Goal: Task Accomplishment & Management: Manage account settings

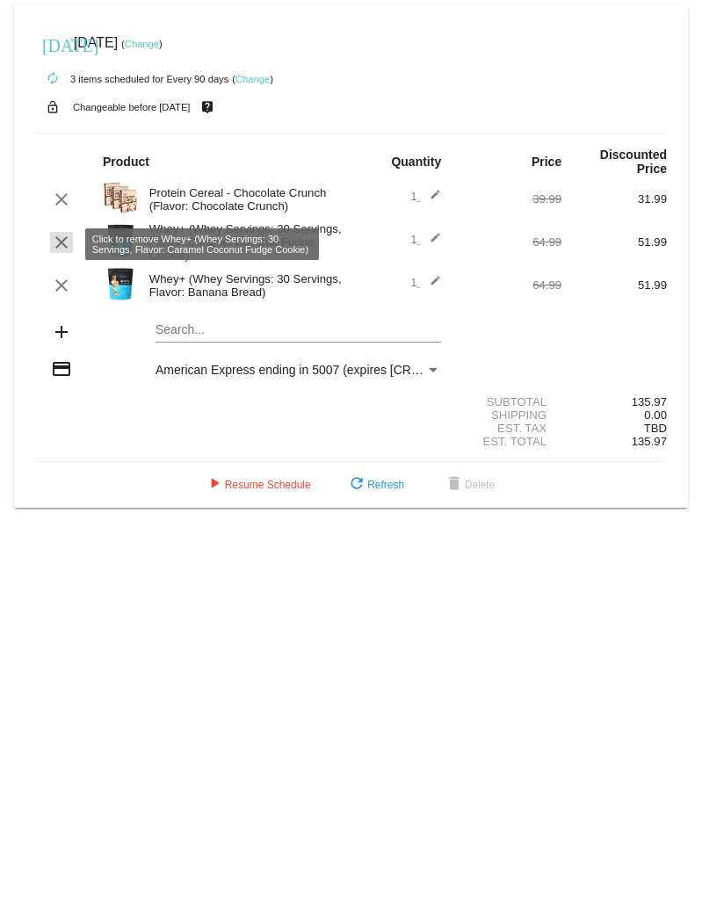
click at [64, 251] on mat-icon "clear" at bounding box center [61, 242] width 21 height 21
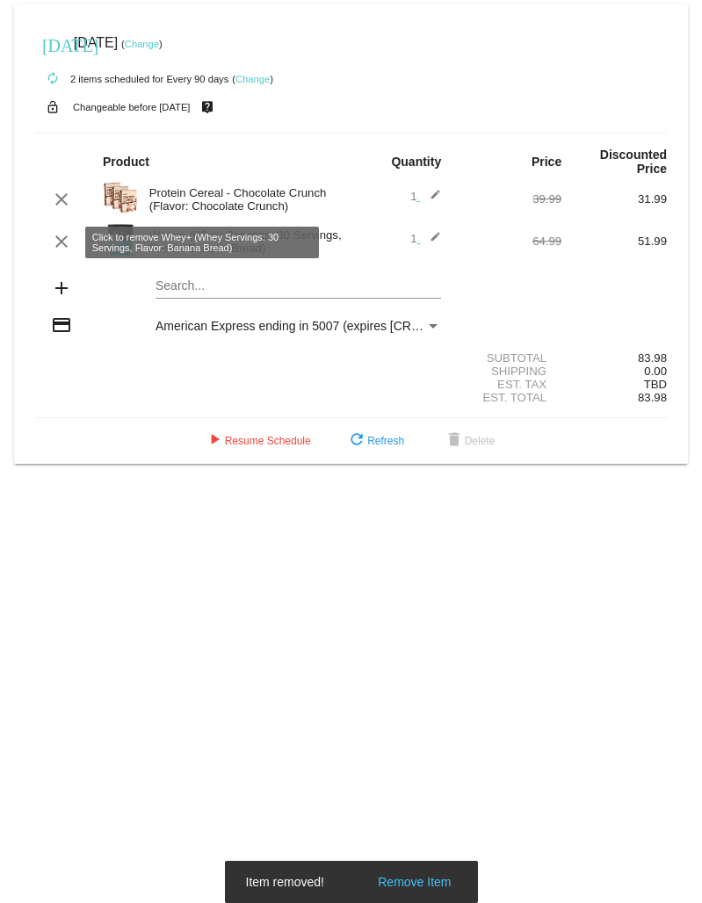
click at [64, 251] on mat-icon "clear" at bounding box center [61, 241] width 21 height 21
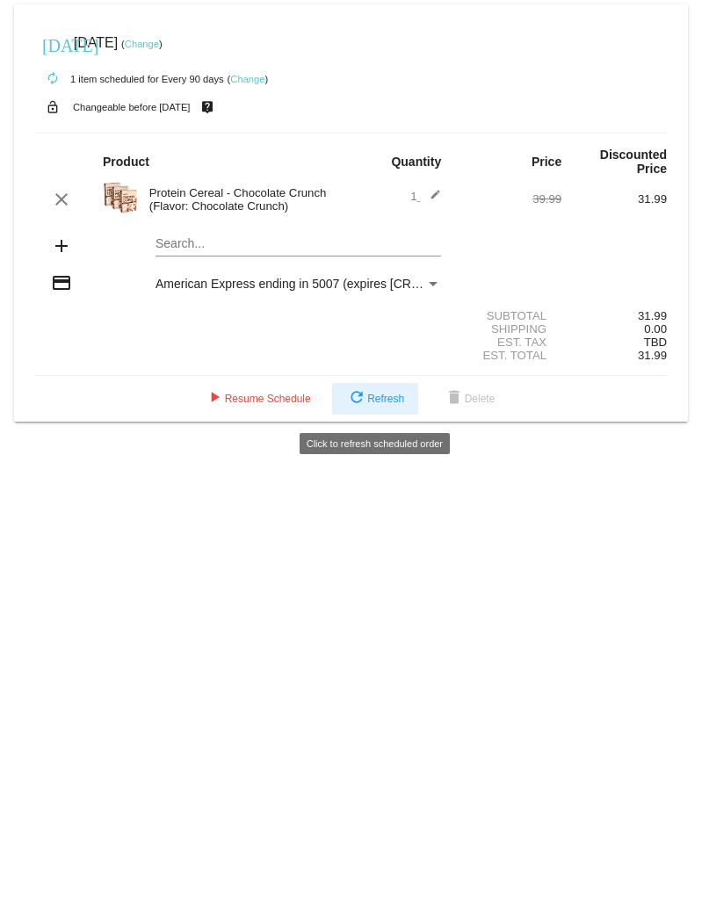
click at [376, 395] on button "refresh Refresh" at bounding box center [375, 399] width 86 height 32
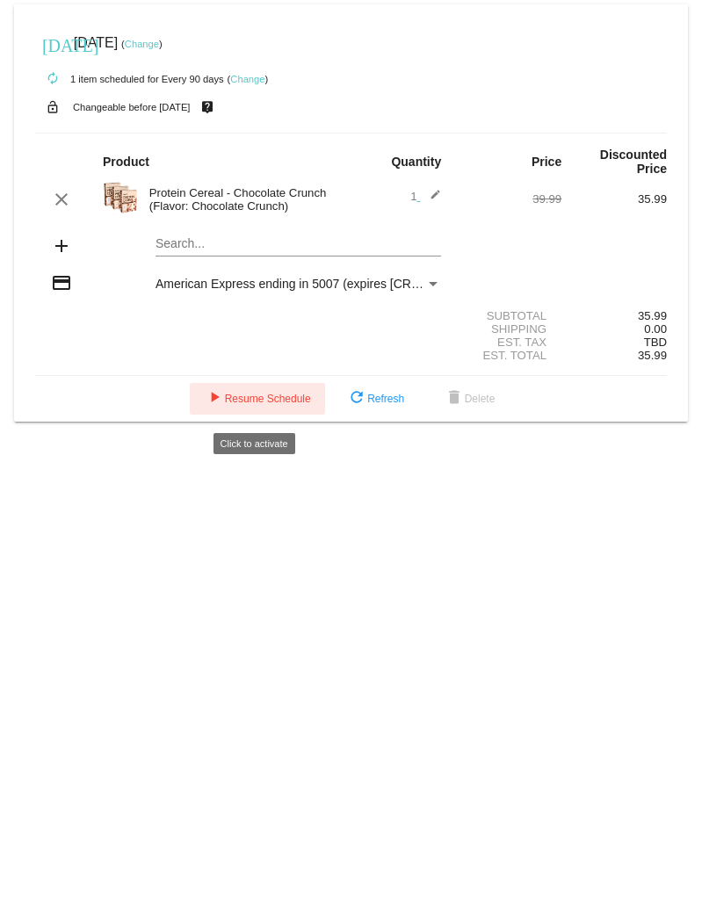
click at [279, 405] on span "play_arrow Resume Schedule" at bounding box center [257, 399] width 107 height 12
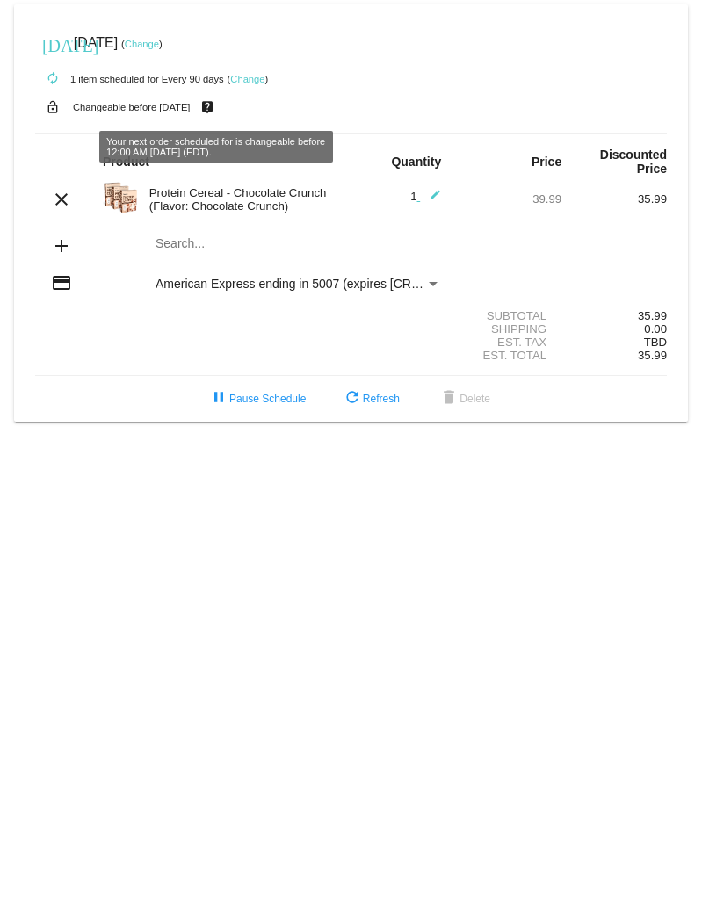
click at [159, 47] on link "Change" at bounding box center [142, 44] width 34 height 11
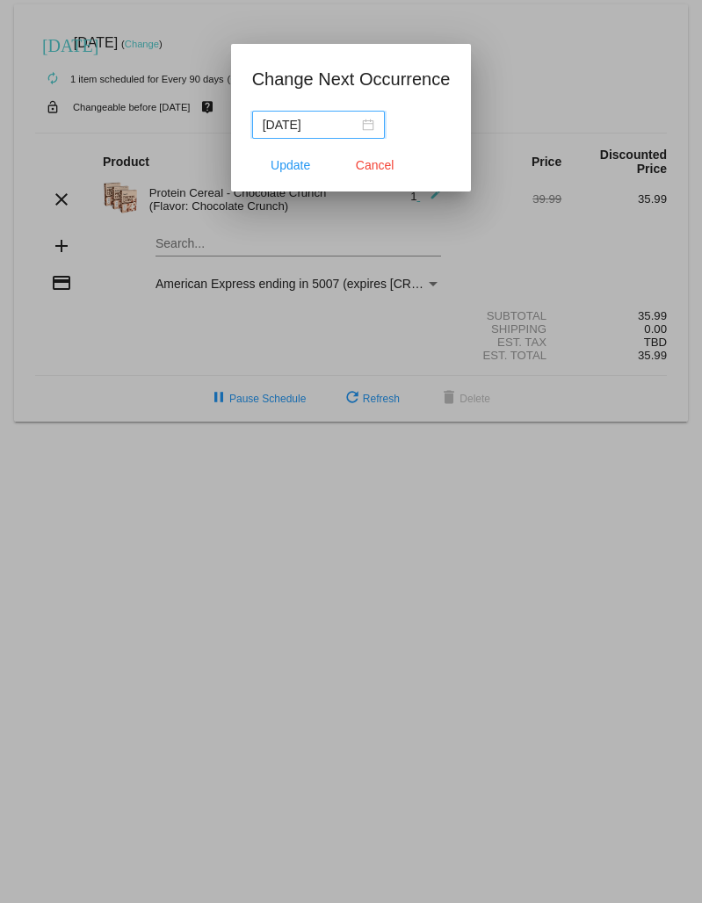
click at [358, 131] on div "[DATE]" at bounding box center [319, 124] width 112 height 19
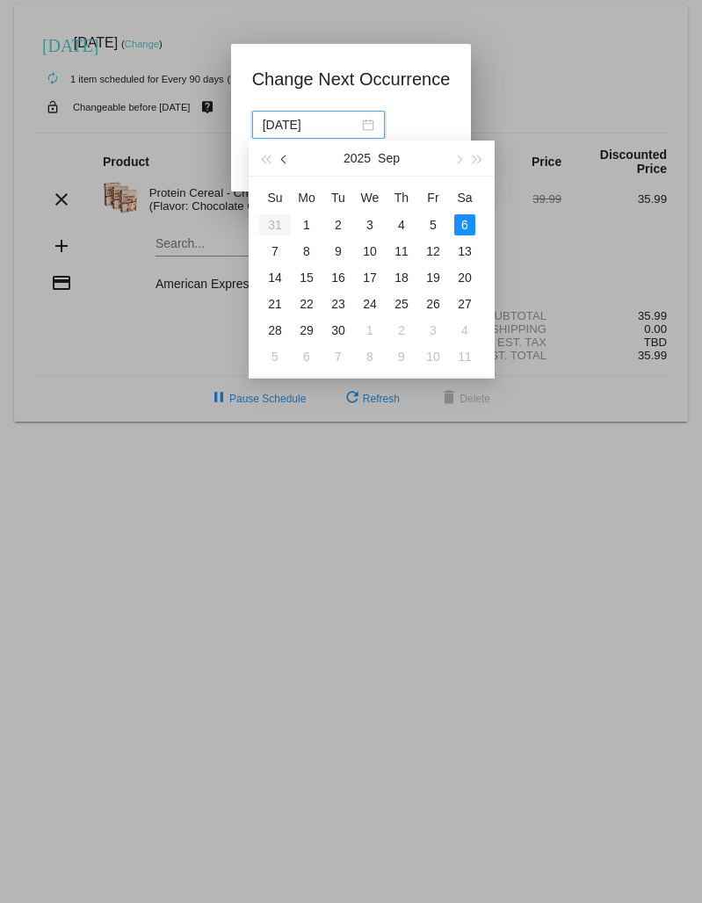
click at [281, 163] on button "button" at bounding box center [284, 158] width 19 height 35
click at [370, 323] on table "Su Mo Tu We Th Fr Sa 27 28 29 30 31 1 2 3 4 5 6 7 8 9 10 11 12 13 14 15 16 17 1…" at bounding box center [369, 277] width 221 height 186
click at [455, 161] on span "button" at bounding box center [457, 160] width 9 height 9
click at [305, 226] on div "1" at bounding box center [306, 224] width 21 height 21
type input "[DATE]"
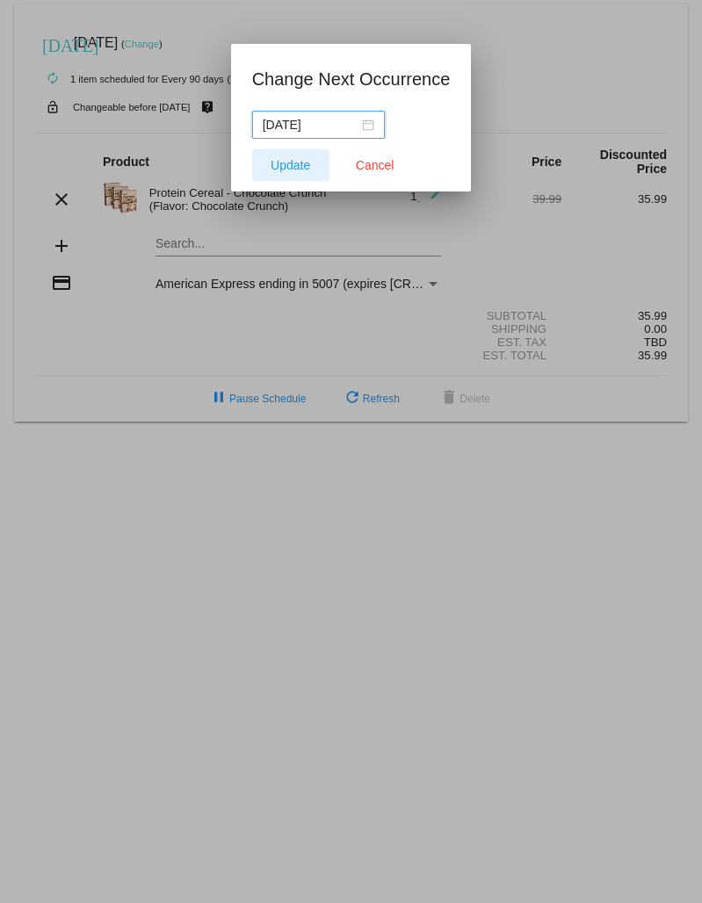
click at [290, 163] on span "Update" at bounding box center [291, 165] width 40 height 14
